Goal: Information Seeking & Learning: Learn about a topic

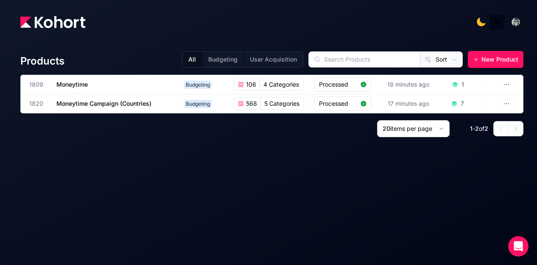
click at [169, 146] on div "Products All Budgeting User Acquisition Sort New Product 1809 Moneytime Budgeti…" at bounding box center [272, 146] width 504 height 211
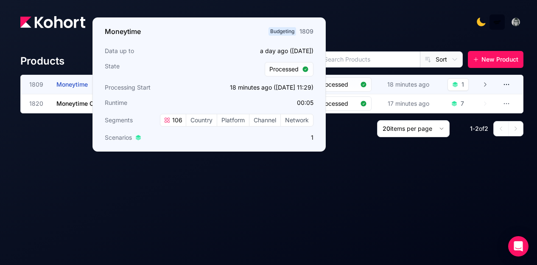
click at [80, 83] on span "Moneytime" at bounding box center [71, 84] width 31 height 7
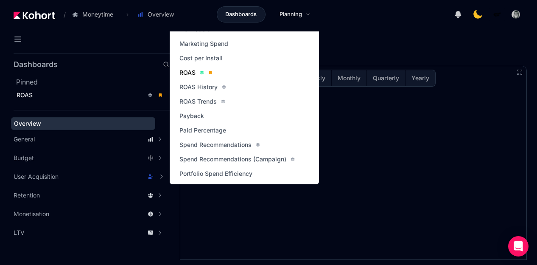
click at [189, 72] on span "ROAS" at bounding box center [188, 72] width 16 height 8
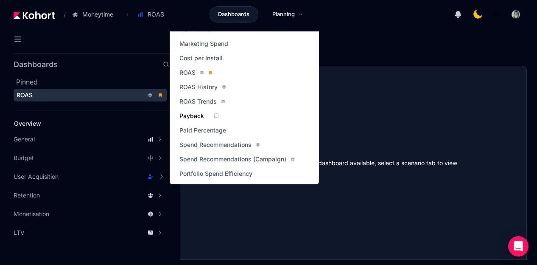
click at [195, 118] on span "Payback" at bounding box center [192, 116] width 25 height 8
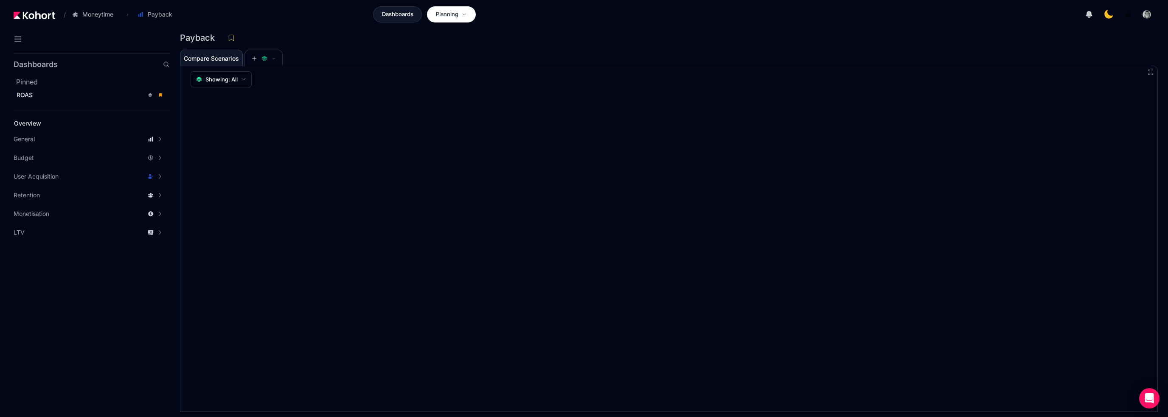
click at [456, 14] on span "Planning" at bounding box center [447, 14] width 23 height 8
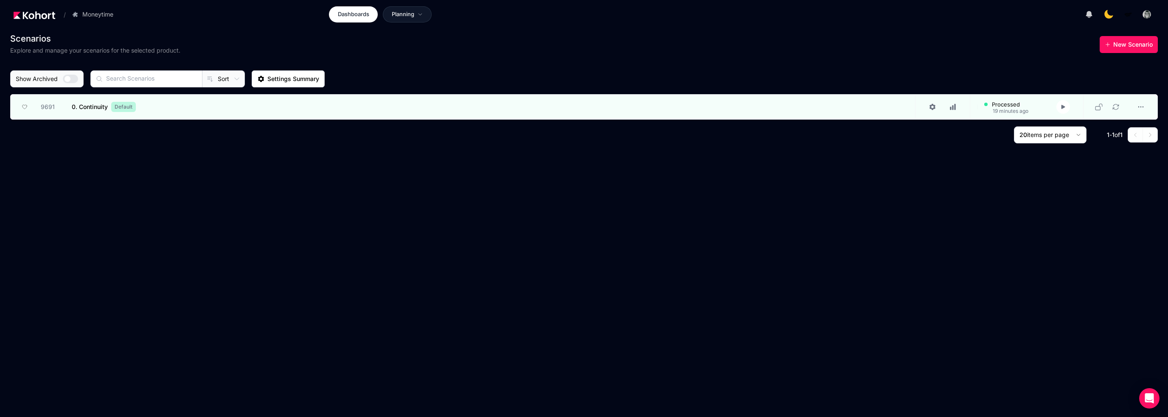
click at [359, 13] on span "Dashboards" at bounding box center [353, 14] width 31 height 8
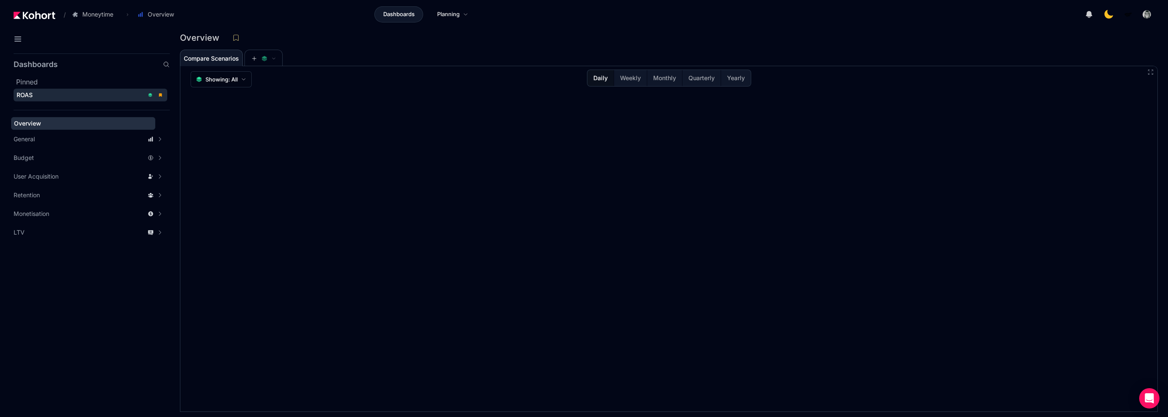
click at [42, 95] on div "ROAS" at bounding box center [80, 95] width 127 height 8
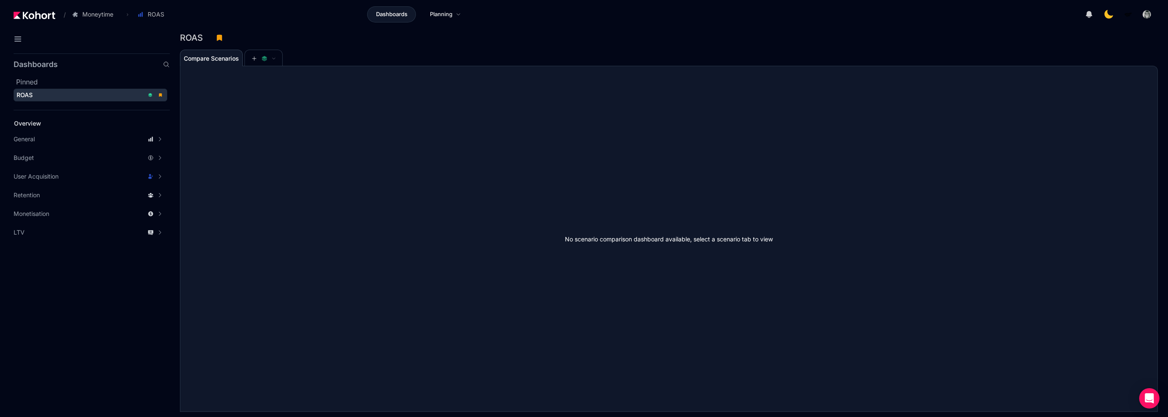
click at [73, 95] on div "ROAS" at bounding box center [80, 95] width 127 height 8
click at [68, 80] on h2 "Pinned" at bounding box center [93, 82] width 154 height 10
click at [58, 97] on div "ROAS" at bounding box center [80, 95] width 127 height 8
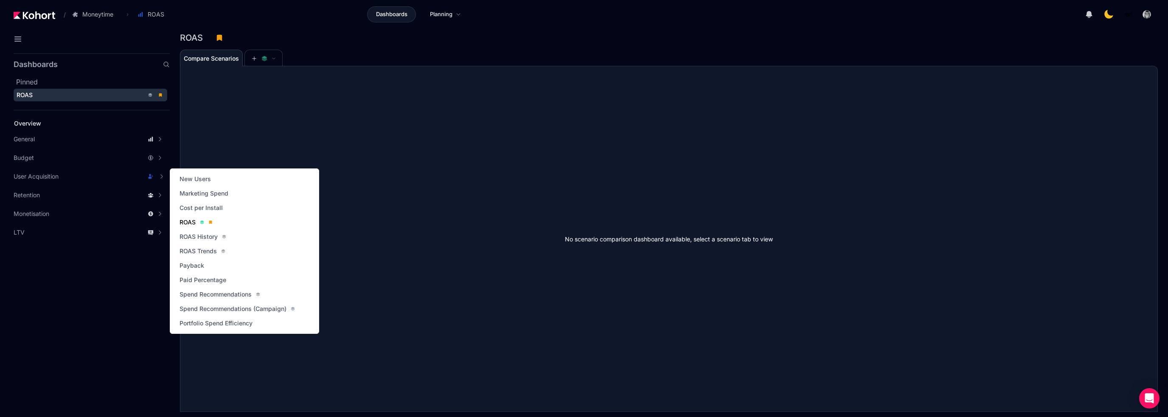
click at [188, 221] on span "ROAS" at bounding box center [188, 222] width 16 height 8
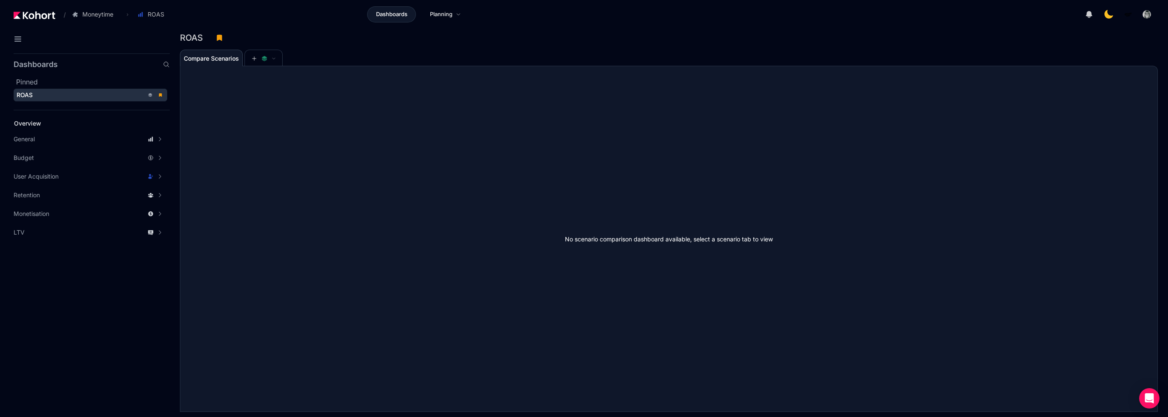
click at [537, 215] on div "No scenario comparison dashboard available, select a scenario tab to view" at bounding box center [668, 239] width 977 height 346
click at [537, 250] on div "No scenario comparison dashboard available, select a scenario tab to view" at bounding box center [668, 239] width 977 height 346
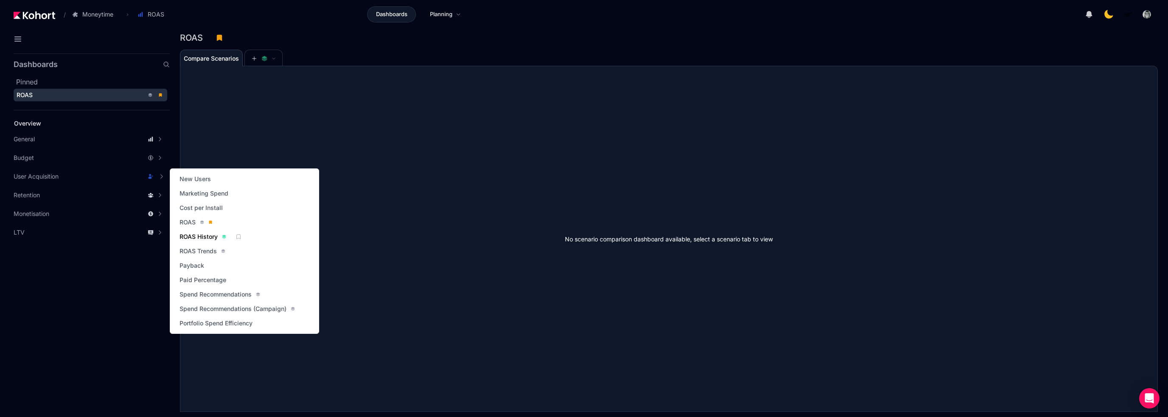
click at [208, 239] on span "ROAS History" at bounding box center [199, 237] width 38 height 8
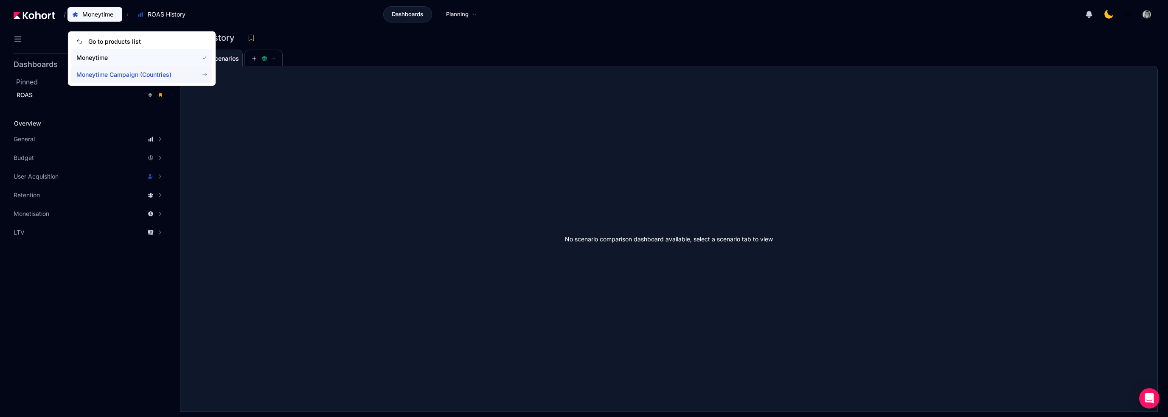
click at [104, 72] on span "Moneytime Campaign (Countries)" at bounding box center [132, 74] width 112 height 8
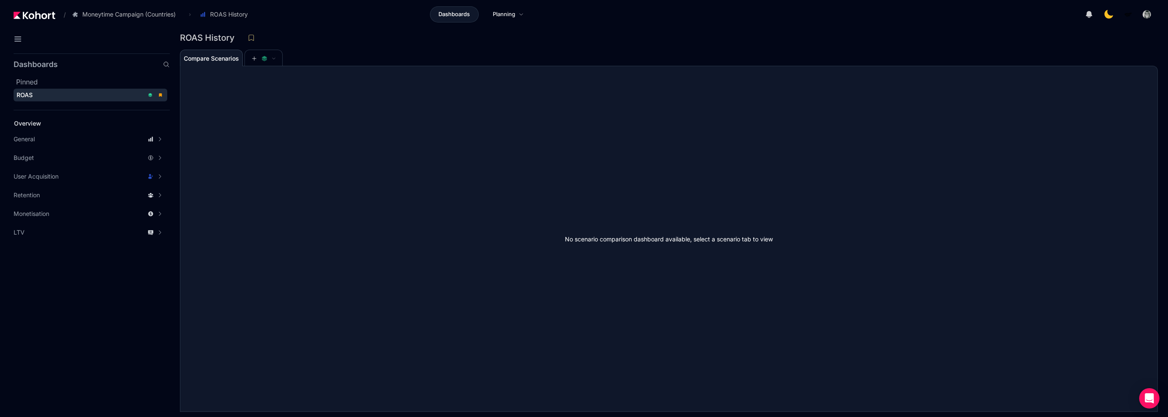
click at [76, 96] on div "ROAS" at bounding box center [80, 95] width 127 height 8
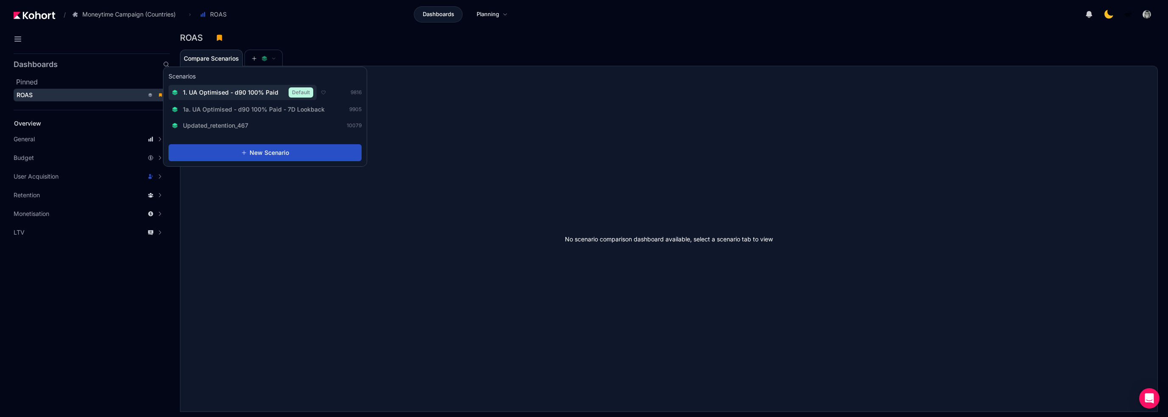
click at [257, 90] on span "1. UA Optimised - d90 100% Paid" at bounding box center [231, 92] width 96 height 8
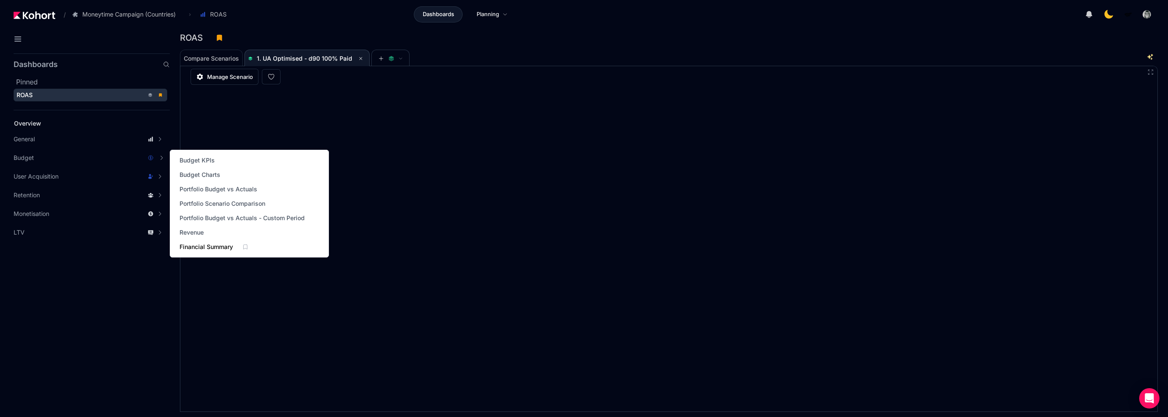
click at [195, 246] on span "Financial Summary" at bounding box center [206, 247] width 53 height 8
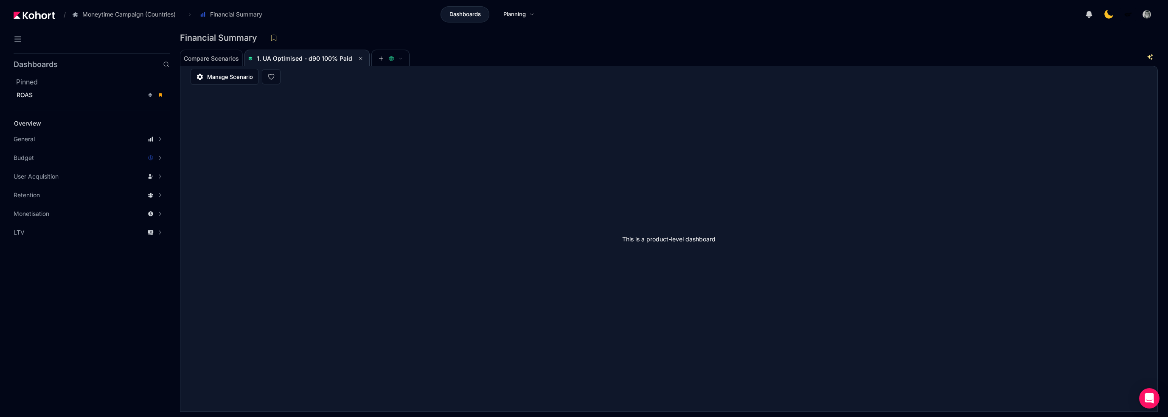
click at [495, 264] on div "This is a product-level dashboard" at bounding box center [668, 239] width 977 height 346
click at [225, 59] on span "Compare Scenarios" at bounding box center [211, 59] width 55 height 6
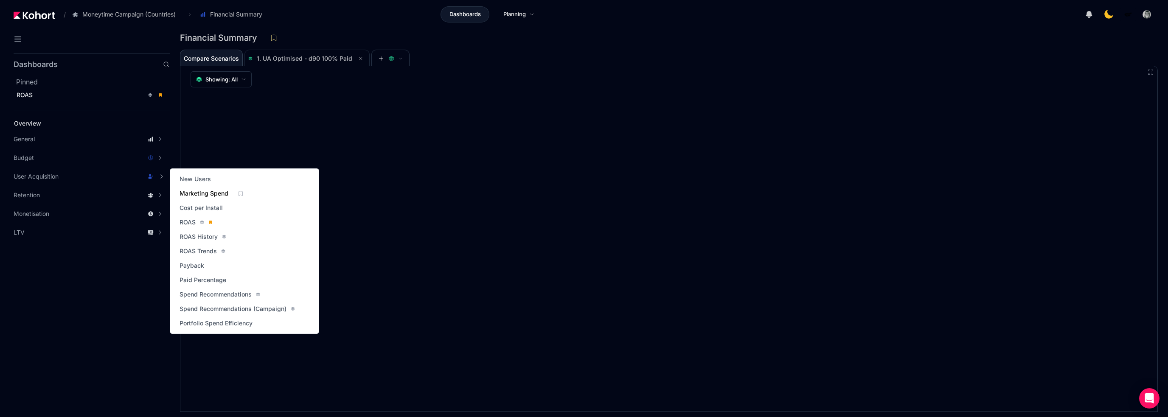
click at [209, 191] on span "Marketing Spend" at bounding box center [204, 193] width 49 height 8
click at [203, 205] on span "Cost per Install" at bounding box center [201, 208] width 43 height 8
click at [219, 264] on span "Spend Recommendations" at bounding box center [216, 294] width 72 height 8
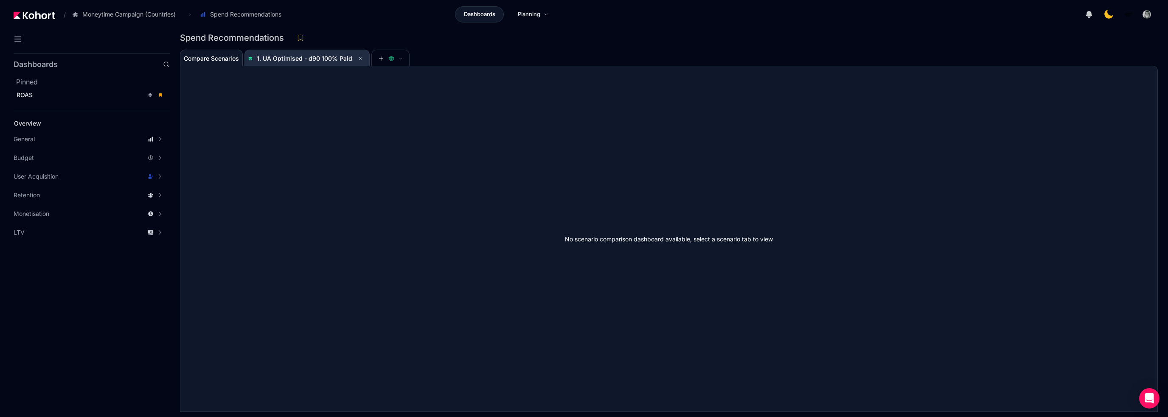
click at [290, 60] on span "1. UA Optimised - d90 100% Paid" at bounding box center [305, 58] width 96 height 7
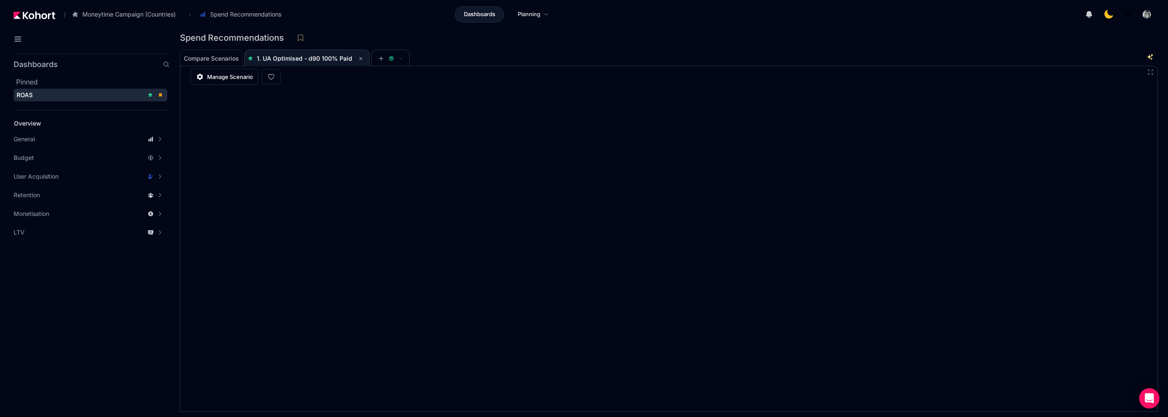
click at [24, 97] on span "ROAS" at bounding box center [25, 94] width 16 height 7
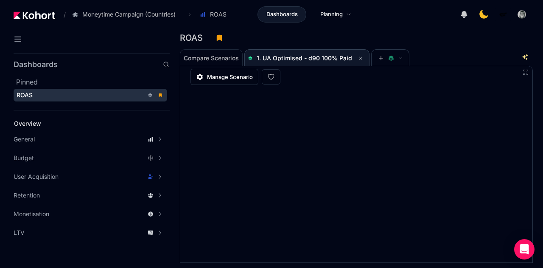
scroll to position [0, 0]
